Goal: Task Accomplishment & Management: Manage account settings

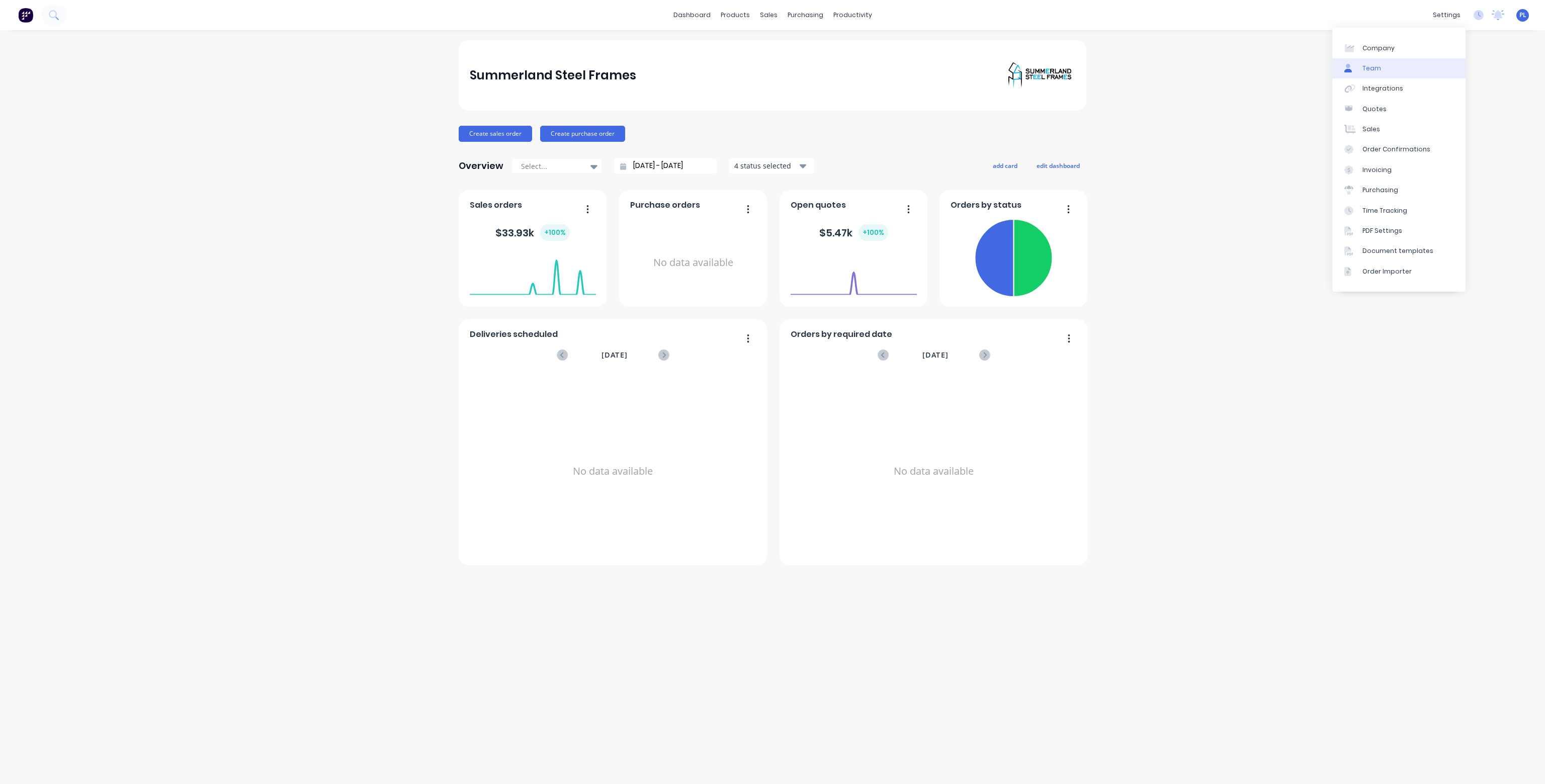
click at [1382, 64] on link "Team" at bounding box center [1399, 69] width 133 height 20
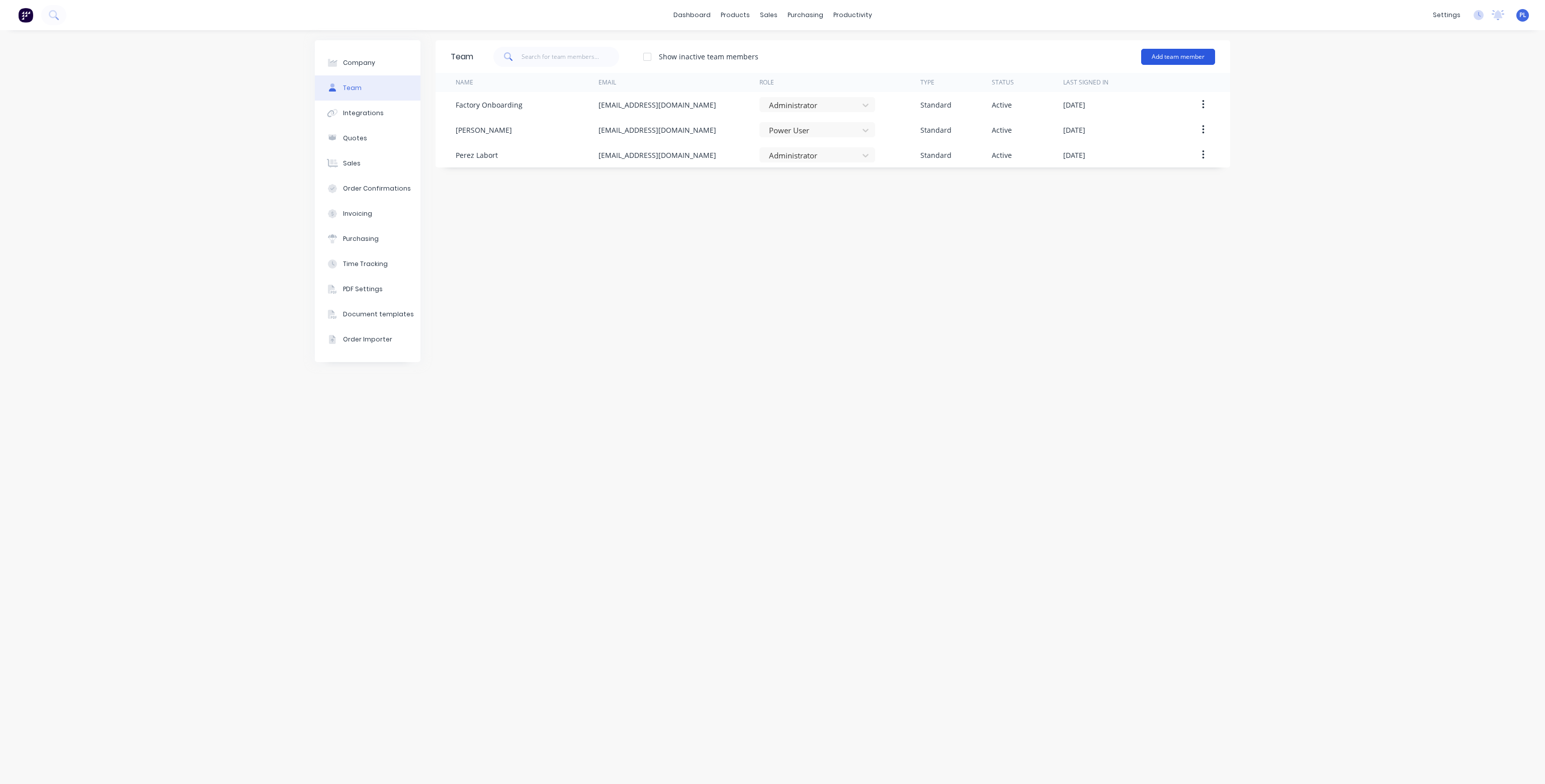
click at [1198, 58] on button "Add team member" at bounding box center [1178, 56] width 74 height 16
click at [1149, 83] on div "Standard team member A team member that can login to Factory" at bounding box center [1134, 87] width 143 height 29
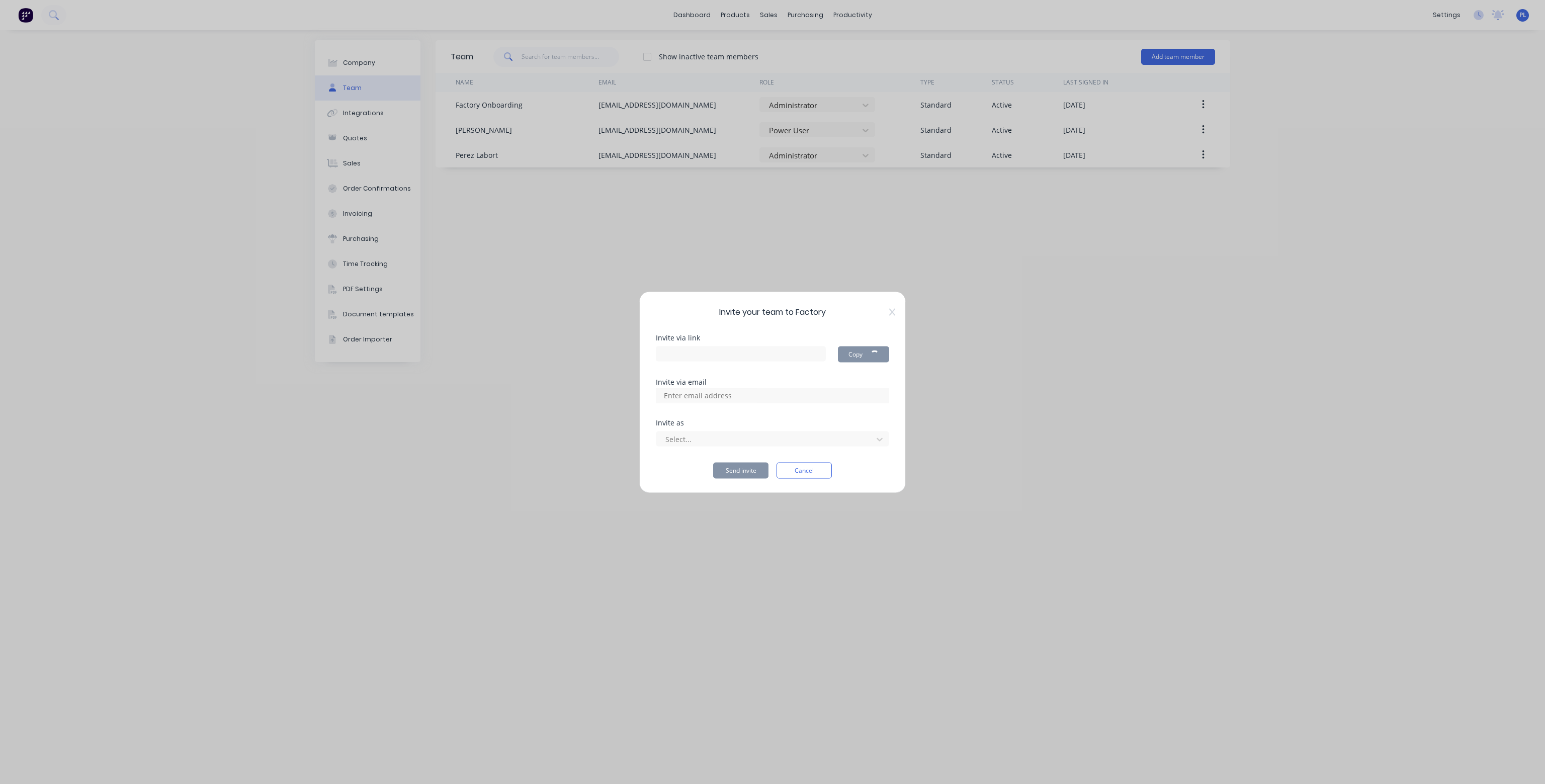
type input "[URL][DOMAIN_NAME]"
click at [825, 397] on div at bounding box center [773, 395] width 234 height 15
click at [759, 392] on div at bounding box center [773, 395] width 234 height 15
click at [715, 397] on input at bounding box center [709, 395] width 100 height 15
paste input "[PERSON_NAME] <[EMAIL_ADDRESS][DOMAIN_NAME]>"
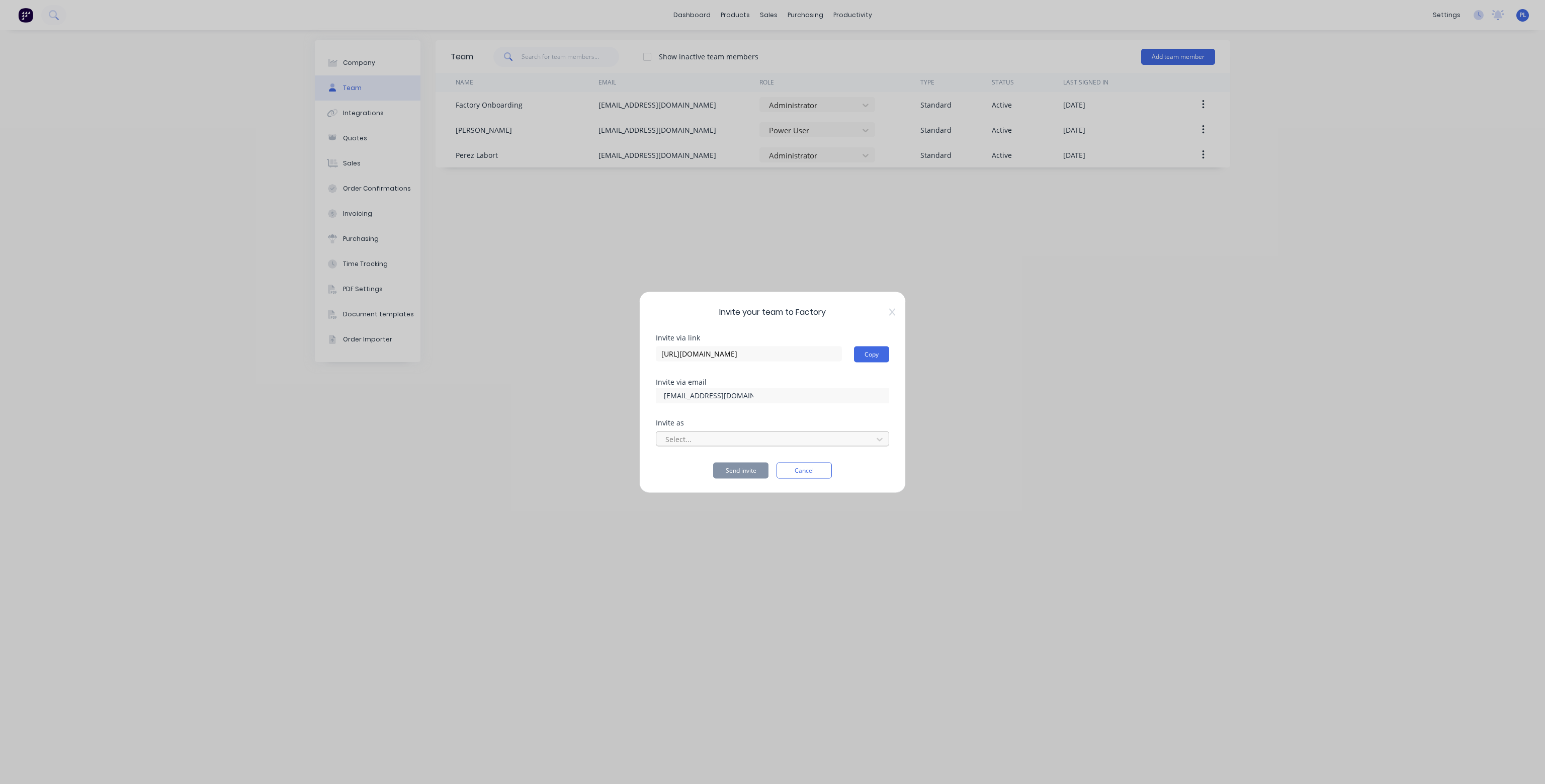
type input "[EMAIL_ADDRESS][DOMAIN_NAME]"
click at [719, 441] on div at bounding box center [766, 439] width 203 height 13
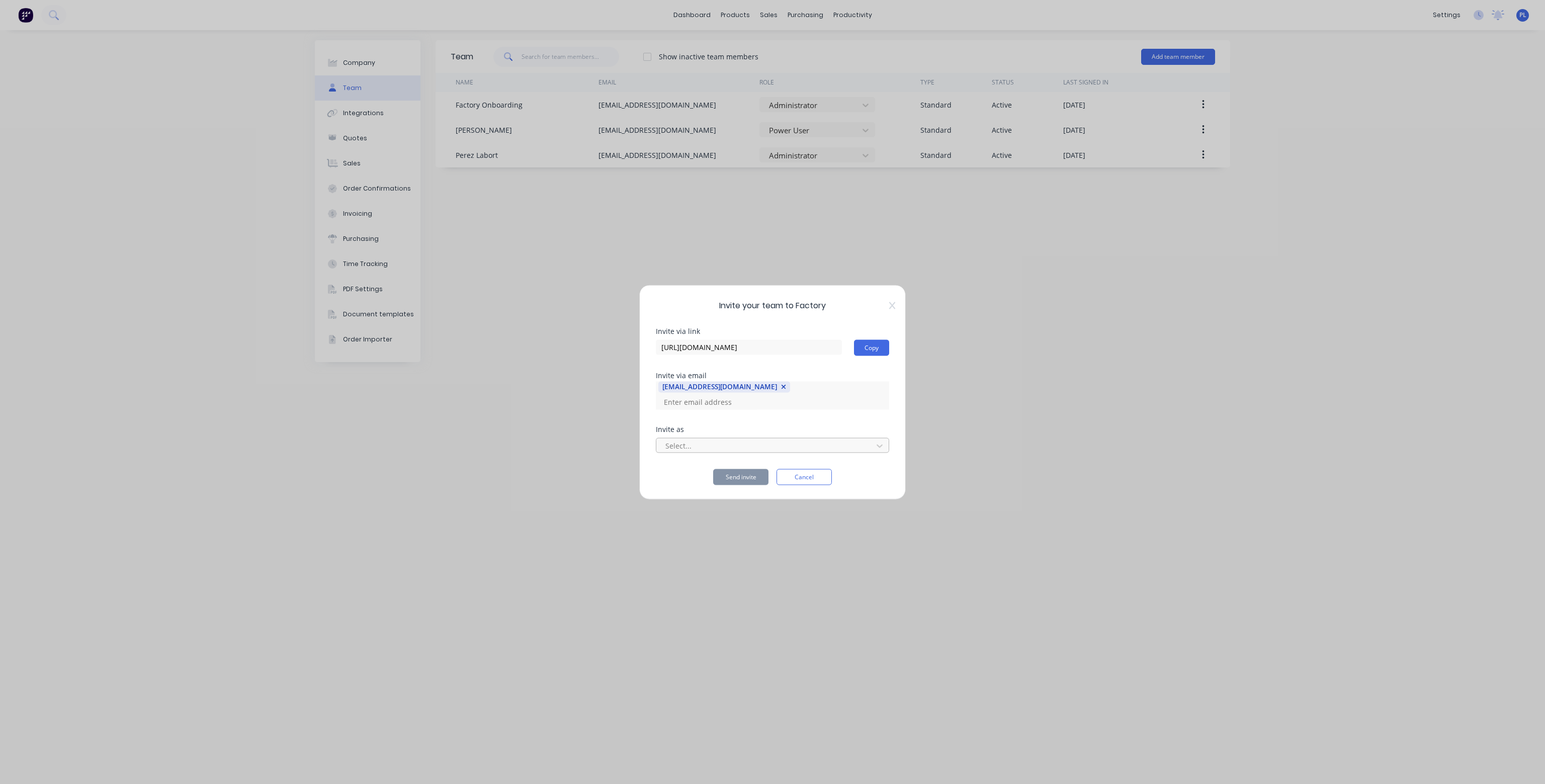
click at [722, 440] on div at bounding box center [766, 446] width 203 height 13
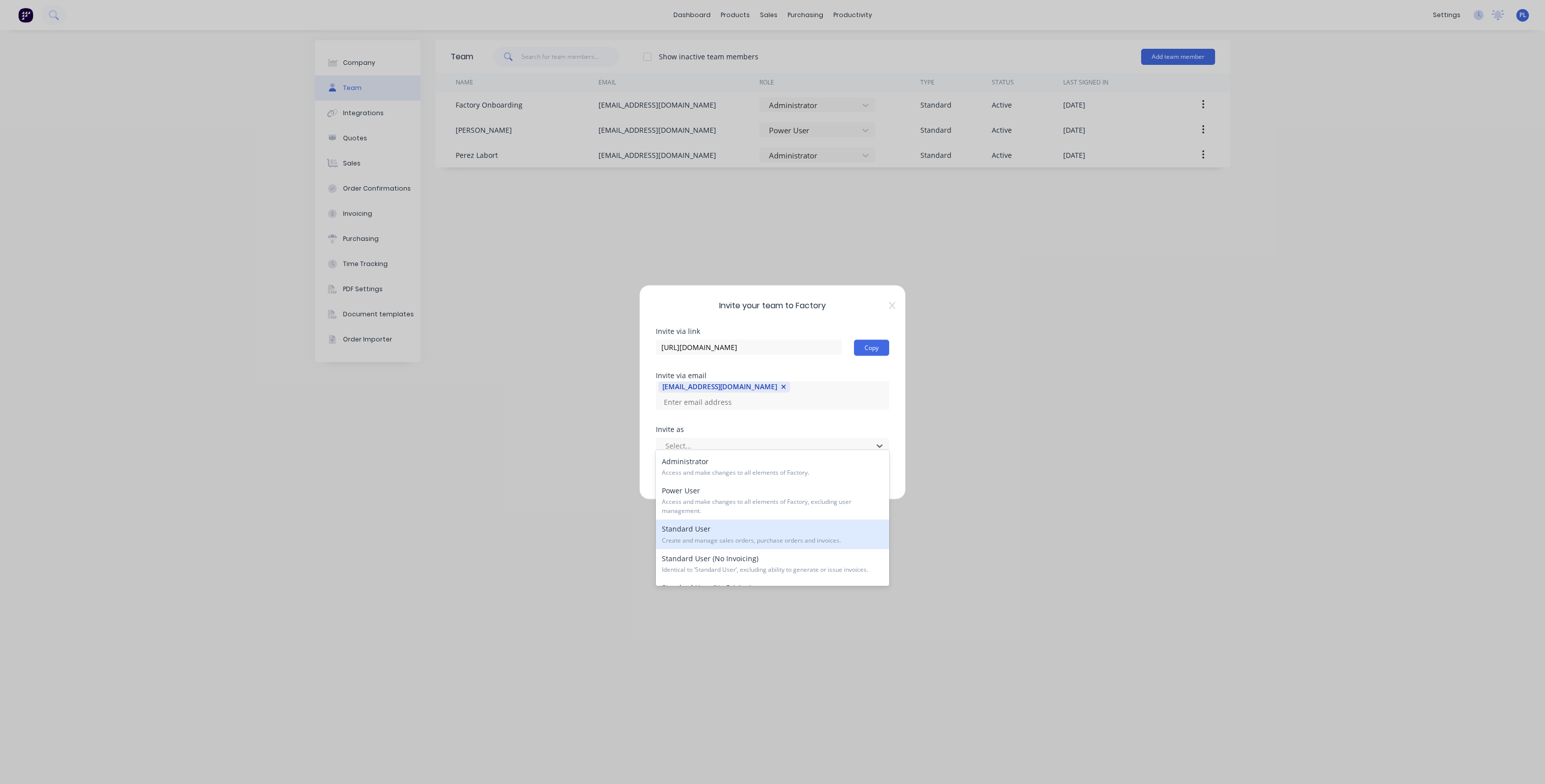
scroll to position [50, 0]
click at [735, 541] on div "Standard User (No Pricing) Identical to ‘Standard User (No Invoicing)’, but wit…" at bounding box center [773, 547] width 234 height 38
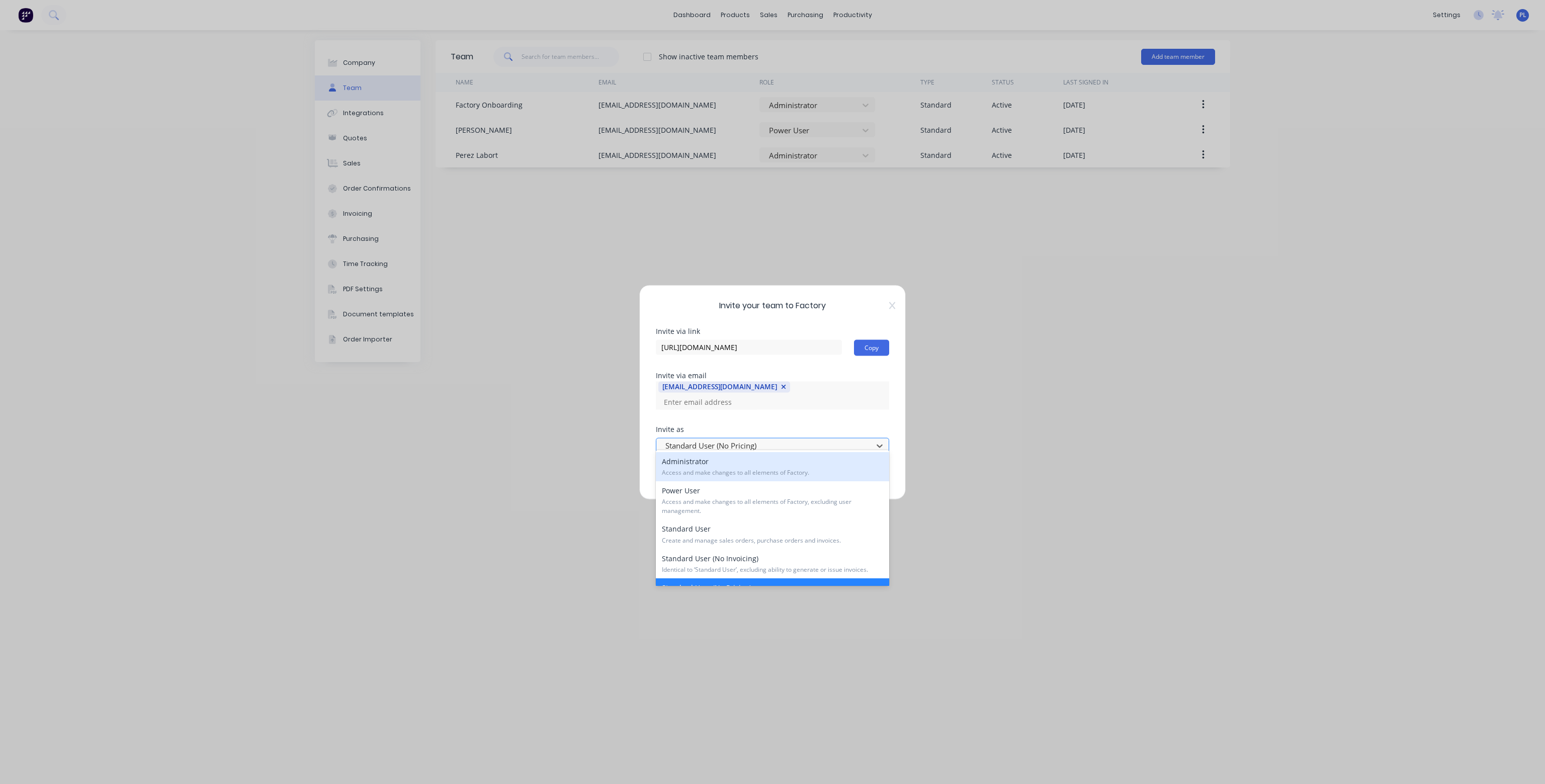
click at [766, 439] on div at bounding box center [766, 446] width 203 height 13
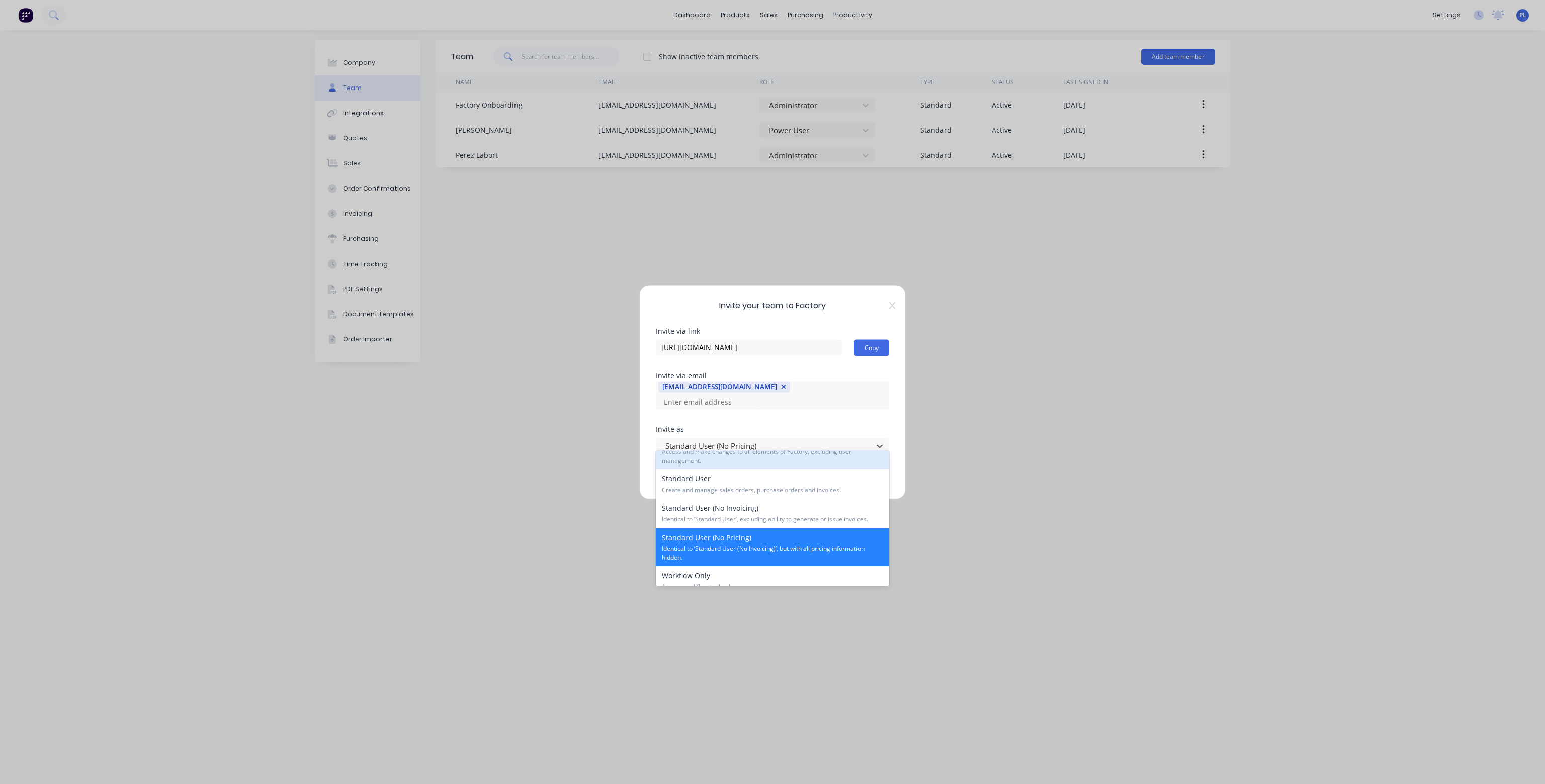
click at [867, 415] on div "Invite via link [URL][DOMAIN_NAME] Copy Invite via email [EMAIL_ADDRESS][DOMAIN…" at bounding box center [773, 406] width 234 height 157
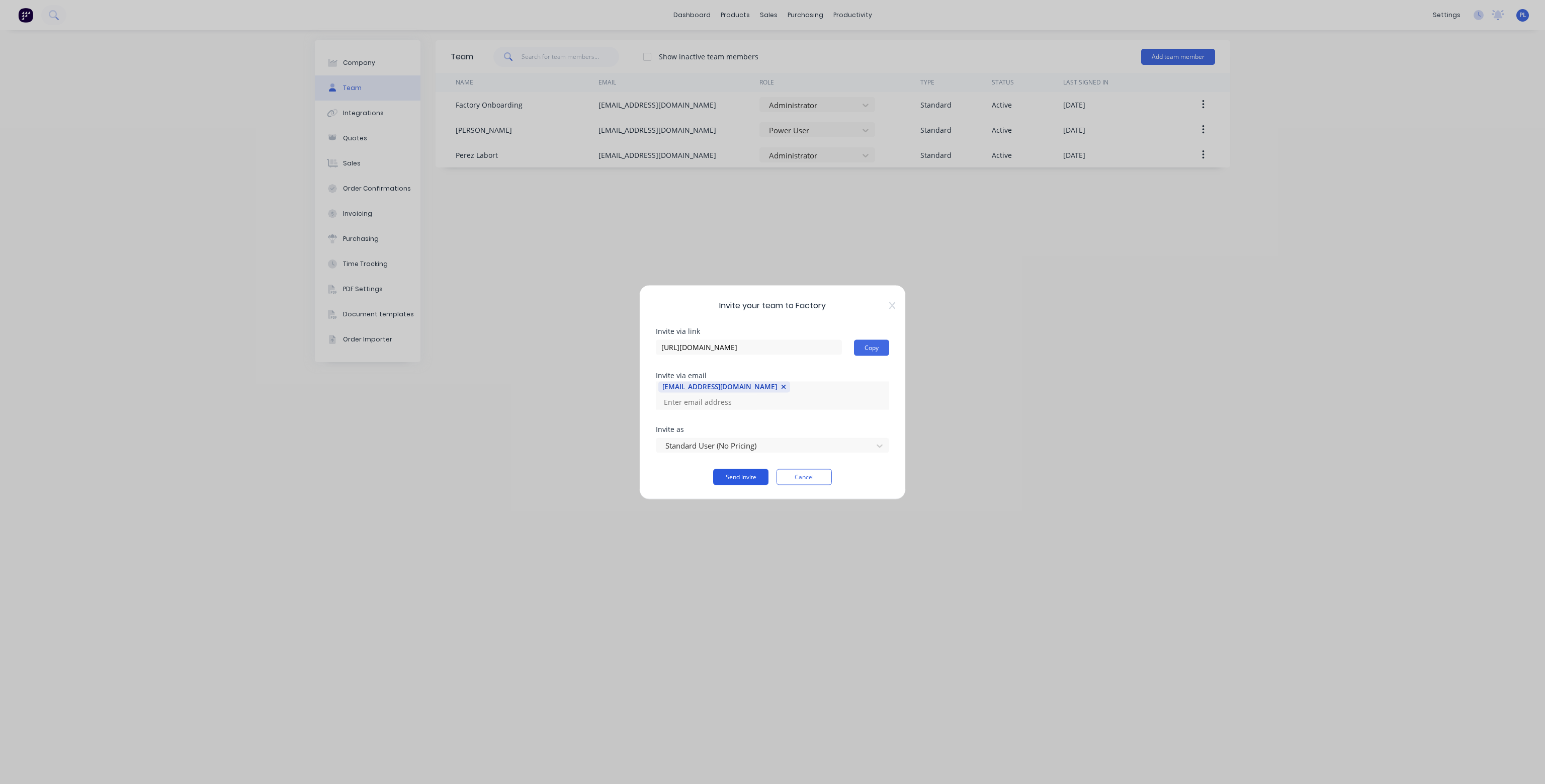
click at [737, 469] on button "Send invite" at bounding box center [740, 476] width 55 height 16
